Goal: Find contact information: Find contact information

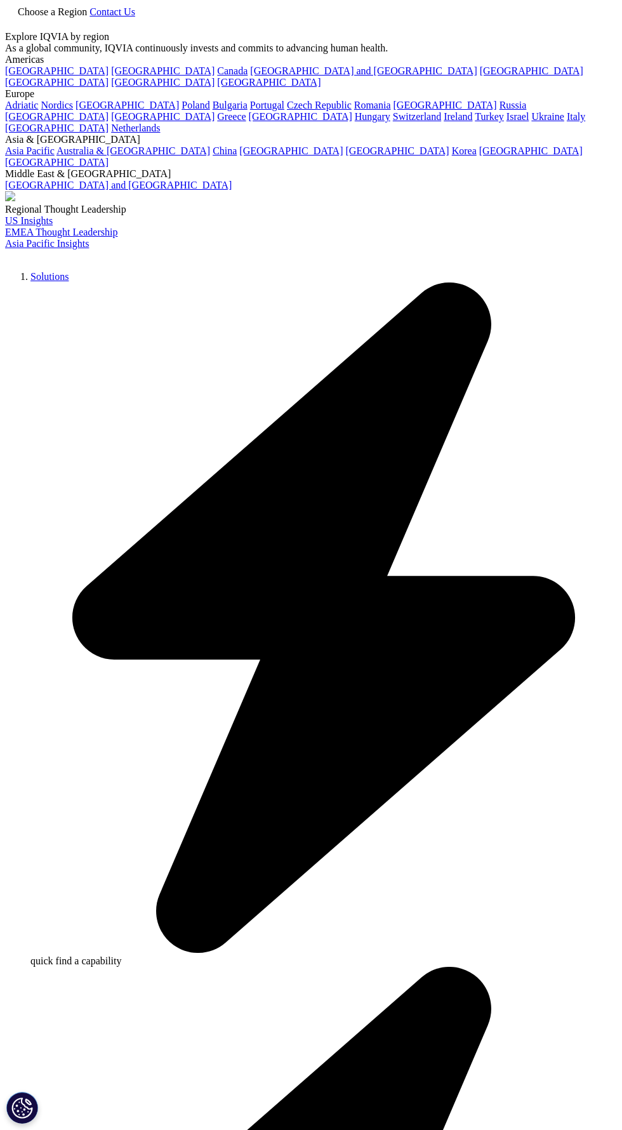
checkbox input "true"
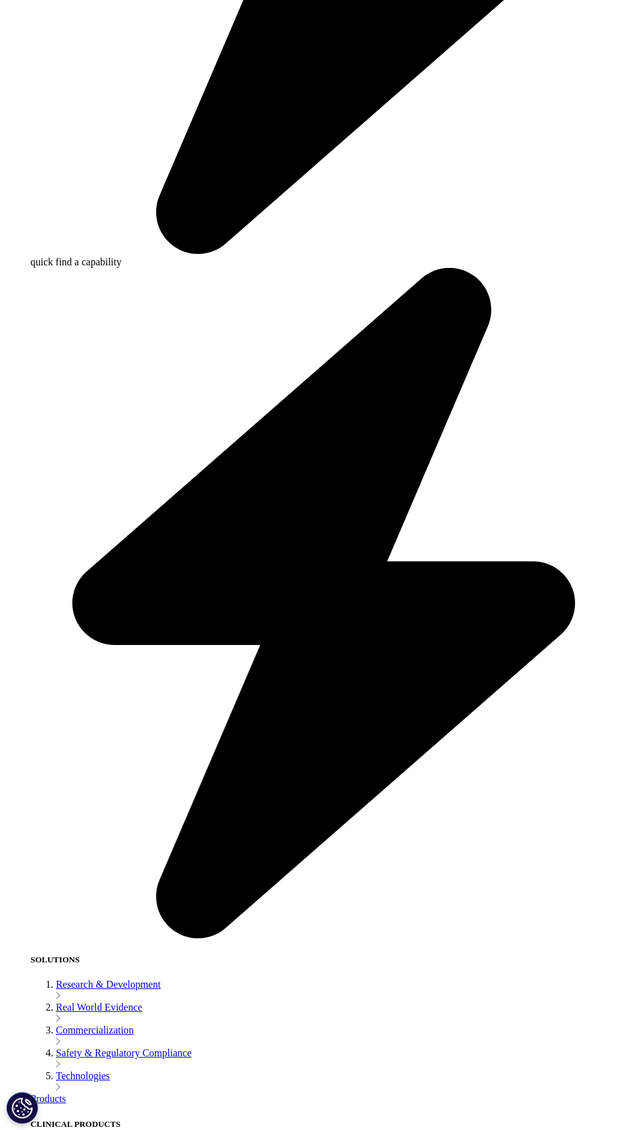
scroll to position [704, 0]
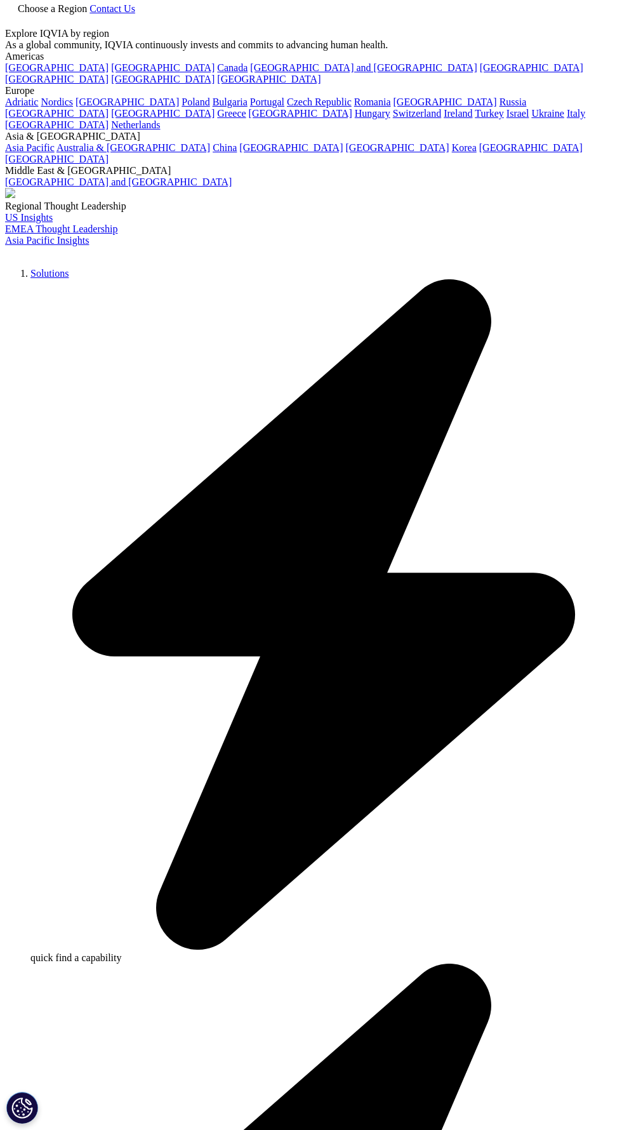
scroll to position [41, 0]
